Goal: Information Seeking & Learning: Understand process/instructions

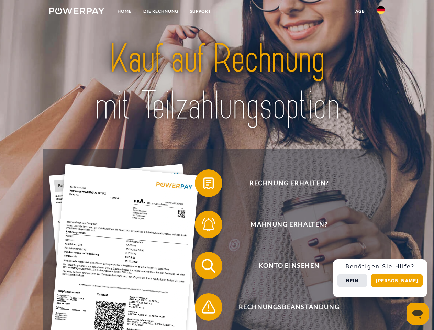
click at [77, 12] on img at bounding box center [76, 11] width 55 height 7
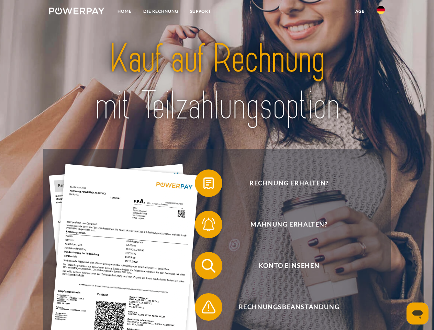
click at [381, 12] on img at bounding box center [381, 10] width 8 height 8
click at [360, 11] on link "agb" at bounding box center [360, 11] width 21 height 12
click at [204, 185] on span at bounding box center [198, 183] width 34 height 34
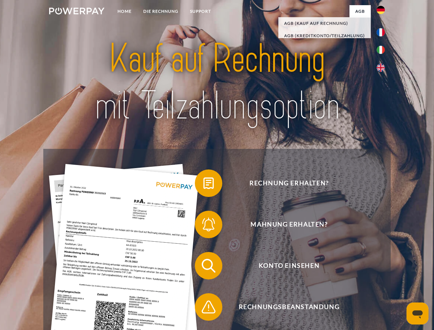
click at [204, 226] on span at bounding box center [198, 224] width 34 height 34
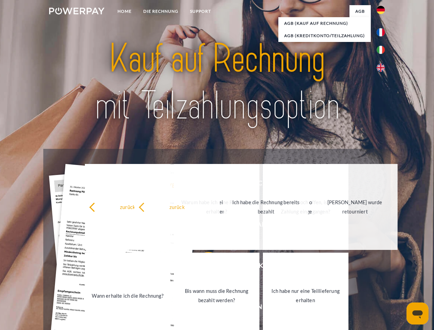
click at [204, 267] on link "Bis wann muss die Rechnung bezahlt werden?" at bounding box center [217, 296] width 86 height 86
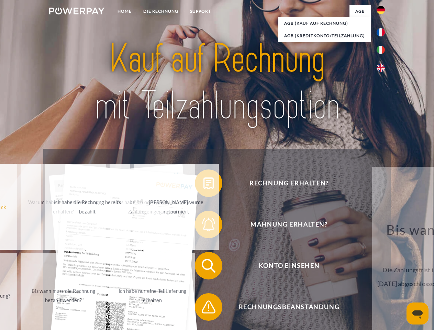
click at [204, 308] on div "Rechnung erhalten? Mahnung erhalten? Konto einsehen" at bounding box center [216, 286] width 347 height 275
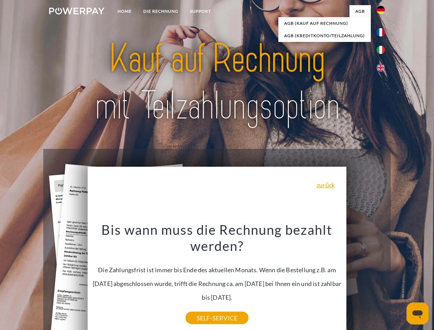
click at [383, 278] on div "Rechnung erhalten? Mahnung erhalten? Konto einsehen" at bounding box center [216, 286] width 347 height 275
click at [366, 280] on span "Konto einsehen" at bounding box center [289, 266] width 168 height 28
click at [400, 281] on header "Home DIE RECHNUNG SUPPORT" at bounding box center [217, 237] width 434 height 475
